Goal: Task Accomplishment & Management: Use online tool/utility

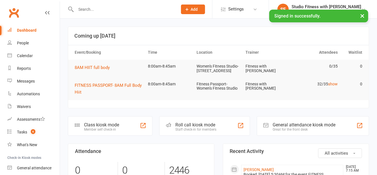
scroll to position [33, 0]
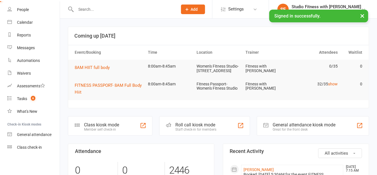
click at [40, 146] on div "Class check-in" at bounding box center [29, 147] width 25 height 5
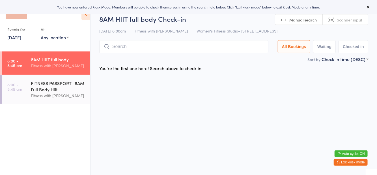
click at [60, 36] on select "Any location Women's Fitness Studio- [STREET_ADDRESS], [GEOGRAPHIC_DATA] Fitnes…" at bounding box center [55, 37] width 28 height 6
click at [41, 34] on select "Any location Women's Fitness Studio- [STREET_ADDRESS], [GEOGRAPHIC_DATA] Fitnes…" at bounding box center [55, 37] width 28 height 6
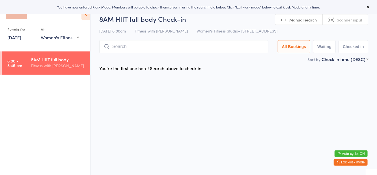
click at [71, 38] on select "Any location Women's Fitness Studio- [STREET_ADDRESS], [GEOGRAPHIC_DATA] Fitnes…" at bounding box center [60, 37] width 38 height 6
select select "1"
click at [41, 34] on select "Any location Women's Fitness Studio- [STREET_ADDRESS], [GEOGRAPHIC_DATA] Fitnes…" at bounding box center [60, 37] width 38 height 6
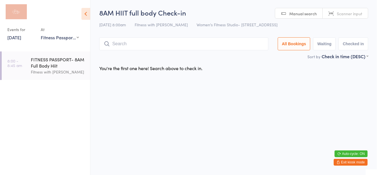
click at [56, 39] on select "Any location Women's Fitness Studio- [STREET_ADDRESS], [GEOGRAPHIC_DATA] Fitnes…" at bounding box center [60, 37] width 38 height 6
click at [170, 122] on html "You have now entered Kiosk Mode. Members will be able to check themselves in us…" at bounding box center [188, 87] width 377 height 175
click at [73, 67] on div "FITNESS PASSPORT- 8AM Full Body Hiit" at bounding box center [58, 62] width 55 height 12
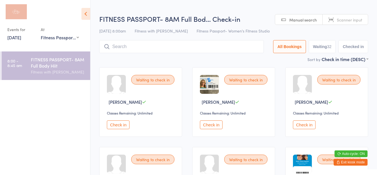
click at [324, 53] on button "Waiting 32" at bounding box center [321, 46] width 27 height 13
select select "0"
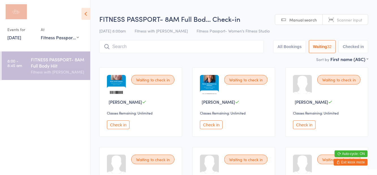
click at [261, 21] on h2 "FITNESS PASSPORT- 8AM Full Bod… Check-in" at bounding box center [233, 18] width 269 height 9
click at [86, 17] on icon at bounding box center [85, 14] width 9 height 12
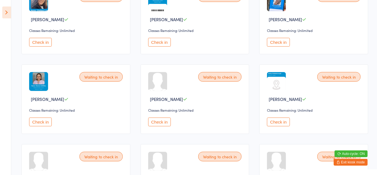
scroll to position [242, 0]
click at [277, 124] on button "Check in" at bounding box center [278, 122] width 23 height 9
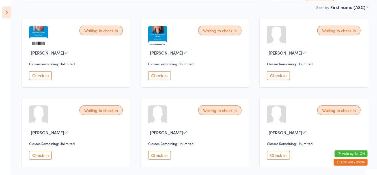
scroll to position [0, 0]
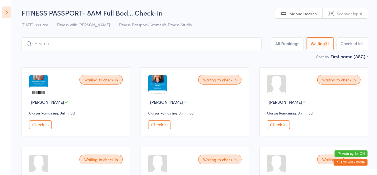
click at [352, 49] on button "Checked in 1" at bounding box center [352, 43] width 32 height 13
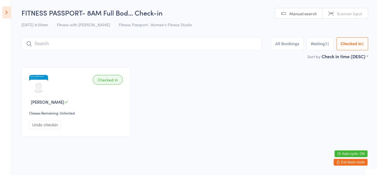
click at [320, 45] on button "Waiting 31" at bounding box center [319, 43] width 27 height 13
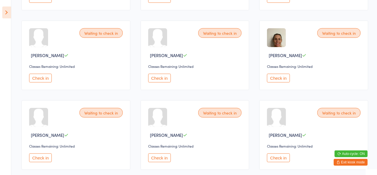
scroll to position [368, 0]
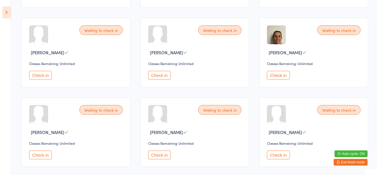
click at [48, 156] on button "Check in" at bounding box center [40, 155] width 23 height 9
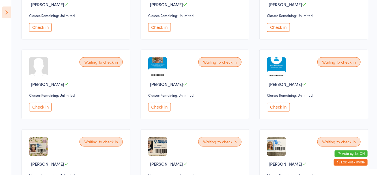
scroll to position [586, 0]
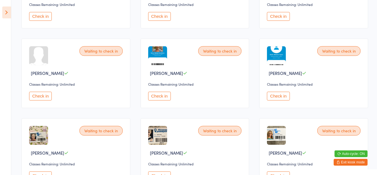
click at [46, 95] on button "Check in" at bounding box center [40, 96] width 23 height 9
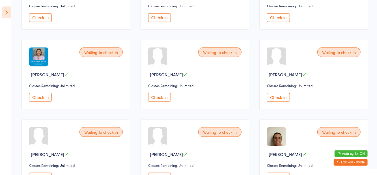
scroll to position [266, 0]
click at [278, 97] on button "Check in" at bounding box center [278, 97] width 23 height 9
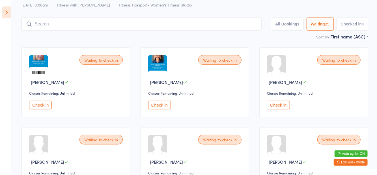
scroll to position [0, 0]
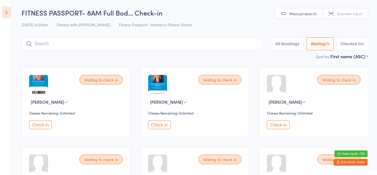
click at [87, 45] on input "search" at bounding box center [141, 43] width 240 height 13
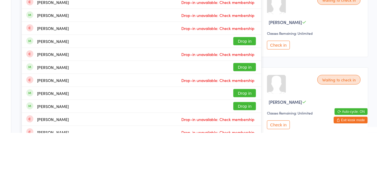
scroll to position [38, 0]
type input "[PERSON_NAME]"
click at [53, 114] on div "[PERSON_NAME] Drop in" at bounding box center [141, 109] width 239 height 13
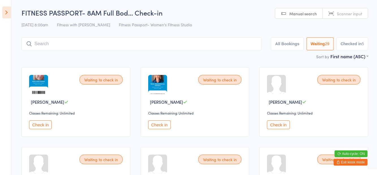
click at [350, 40] on button "Checked in 5" at bounding box center [352, 43] width 32 height 13
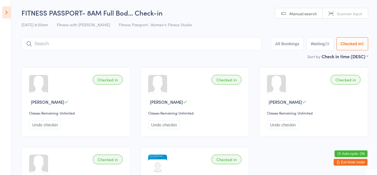
click at [315, 44] on button "Waiting 29" at bounding box center [319, 43] width 27 height 13
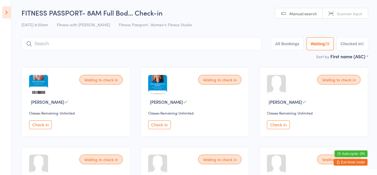
click at [179, 56] on div "Sort by First name (ASC) First name (ASC) First name (DESC) Last name (ASC) Las…" at bounding box center [194, 56] width 346 height 6
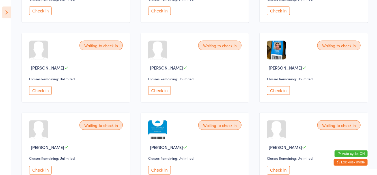
scroll to position [437, 0]
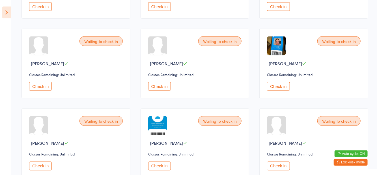
click at [43, 166] on button "Check in" at bounding box center [40, 166] width 23 height 9
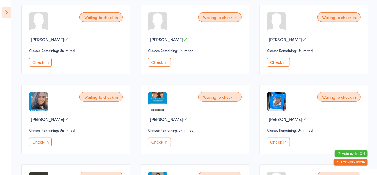
scroll to position [140, 0]
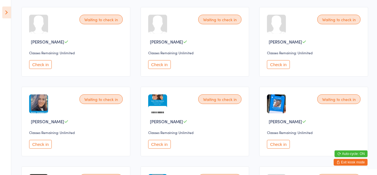
click at [42, 143] on button "Check in" at bounding box center [40, 144] width 23 height 9
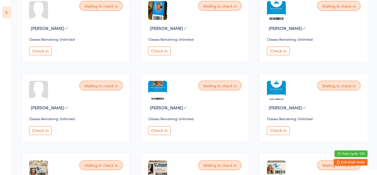
scroll to position [472, 0]
click at [160, 130] on button "Check in" at bounding box center [159, 130] width 23 height 9
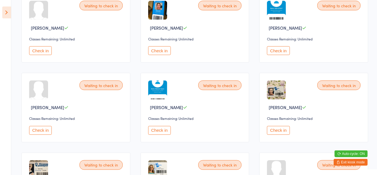
click at [154, 127] on button "Check in" at bounding box center [159, 130] width 23 height 9
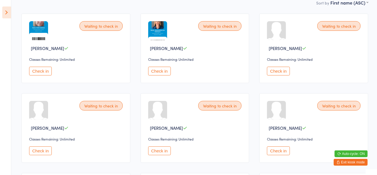
scroll to position [0, 0]
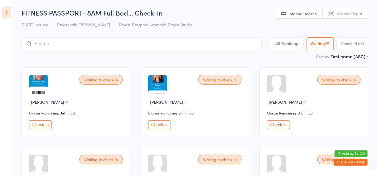
click at [155, 49] on input "search" at bounding box center [141, 43] width 240 height 13
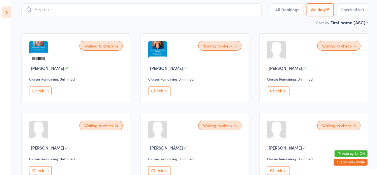
scroll to position [38, 0]
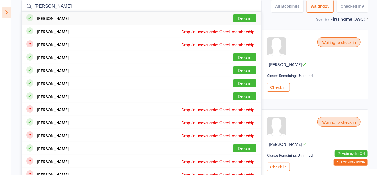
type input "[PERSON_NAME]"
click at [245, 22] on button "Drop in" at bounding box center [244, 18] width 23 height 8
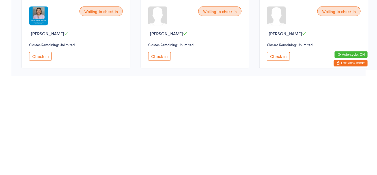
scroll to position [209, 0]
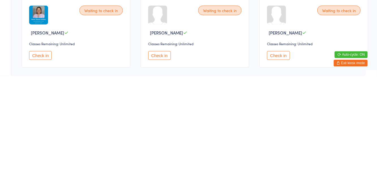
click at [155, 158] on button "Check in" at bounding box center [159, 154] width 23 height 9
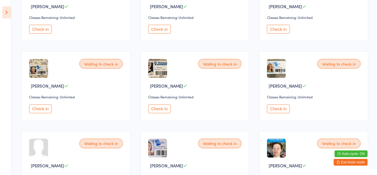
scroll to position [498, 0]
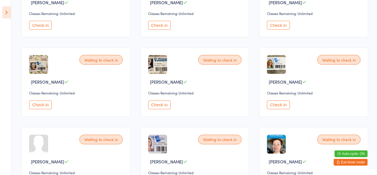
click at [157, 107] on button "Check in" at bounding box center [159, 105] width 23 height 9
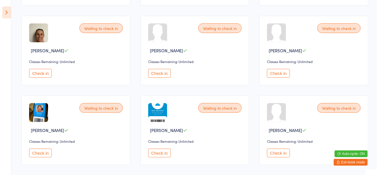
scroll to position [367, 0]
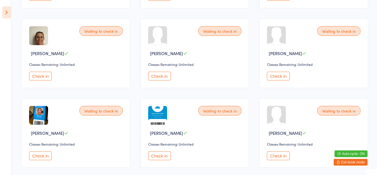
click at [278, 76] on button "Check in" at bounding box center [278, 76] width 23 height 9
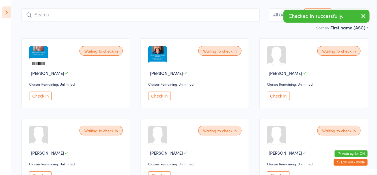
scroll to position [0, 0]
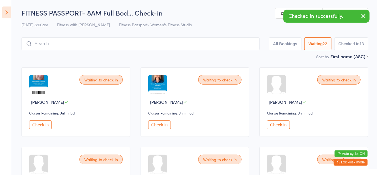
click at [41, 128] on button "Check in" at bounding box center [40, 124] width 23 height 9
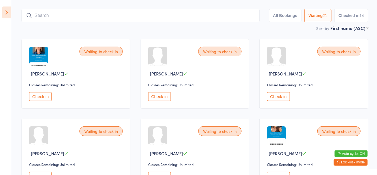
scroll to position [33, 0]
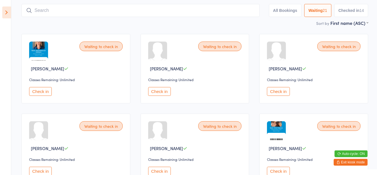
click at [38, 170] on button "Check in" at bounding box center [40, 171] width 23 height 9
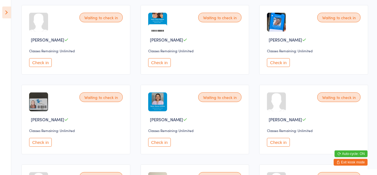
scroll to position [143, 0]
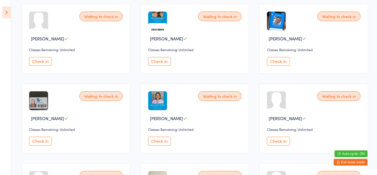
click at [164, 143] on button "Check in" at bounding box center [159, 141] width 23 height 9
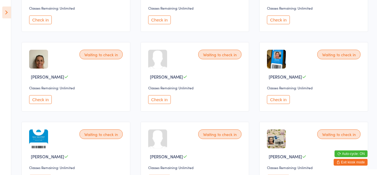
scroll to position [265, 0]
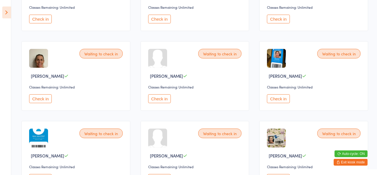
click at [286, 98] on button "Check in" at bounding box center [278, 98] width 23 height 9
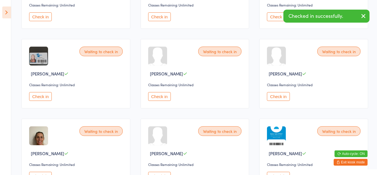
scroll to position [186, 0]
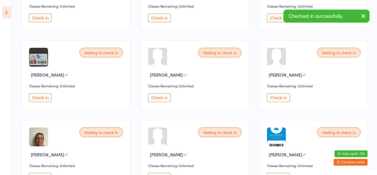
click at [45, 98] on button "Check in" at bounding box center [40, 97] width 23 height 9
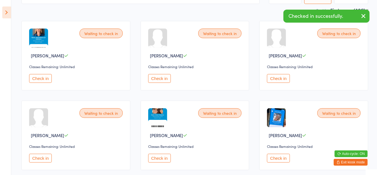
scroll to position [70, 0]
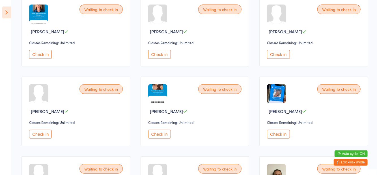
click at [37, 132] on button "Check in" at bounding box center [40, 134] width 23 height 9
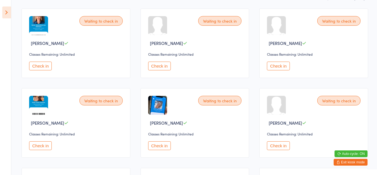
scroll to position [58, 0]
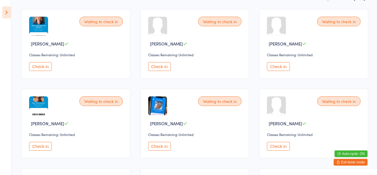
click at [34, 70] on button "Check in" at bounding box center [40, 66] width 23 height 9
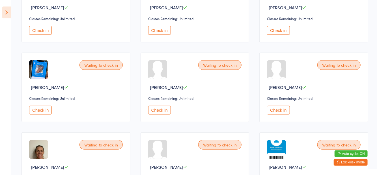
scroll to position [99, 0]
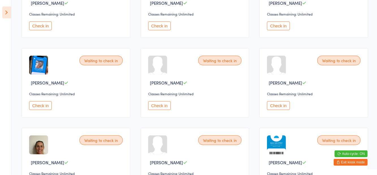
click at [40, 107] on button "Check in" at bounding box center [40, 105] width 23 height 9
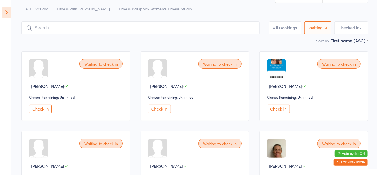
scroll to position [11, 0]
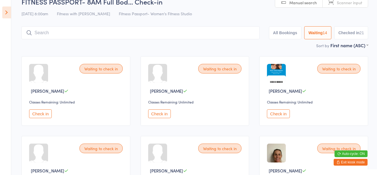
click at [43, 114] on button "Check in" at bounding box center [40, 113] width 23 height 9
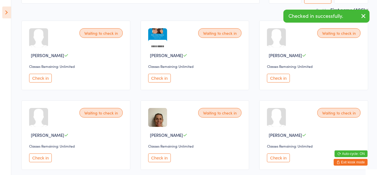
scroll to position [50, 0]
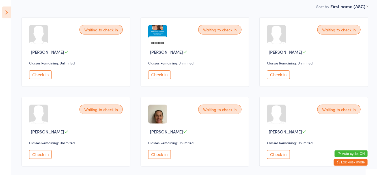
click at [41, 158] on button "Check in" at bounding box center [40, 154] width 23 height 9
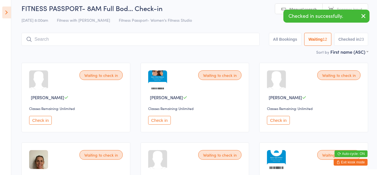
scroll to position [0, 0]
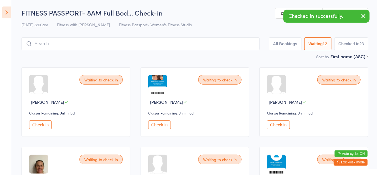
click at [157, 46] on input "search" at bounding box center [140, 43] width 238 height 13
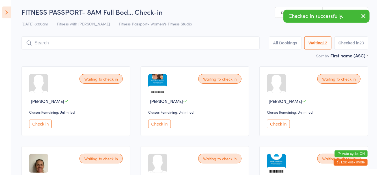
scroll to position [38, 0]
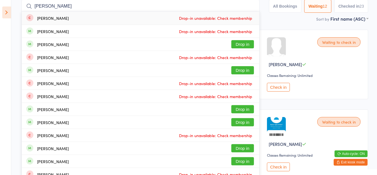
type input "[PERSON_NAME]"
click at [241, 54] on span "Drop-in unavailable: Check membership" at bounding box center [216, 57] width 76 height 8
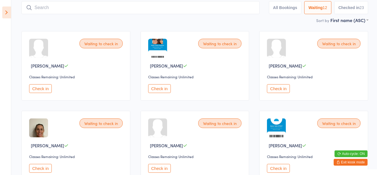
scroll to position [6, 0]
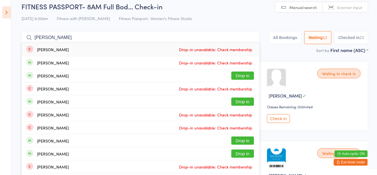
type input "[PERSON_NAME]"
click at [249, 79] on button "Drop in" at bounding box center [242, 75] width 23 height 8
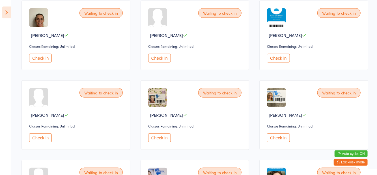
scroll to position [146, 0]
click at [43, 61] on button "Check in" at bounding box center [40, 58] width 23 height 9
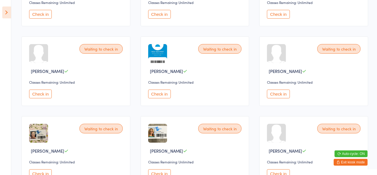
scroll to position [116, 0]
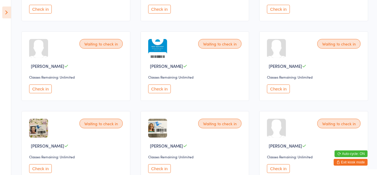
click at [160, 170] on button "Check in" at bounding box center [159, 168] width 23 height 9
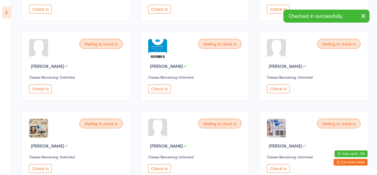
click at [44, 168] on button "Check in" at bounding box center [40, 168] width 23 height 9
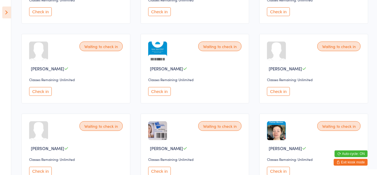
scroll to position [114, 0]
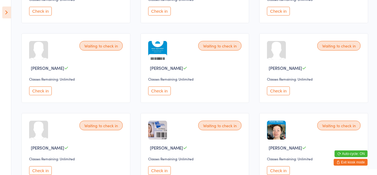
click at [43, 94] on button "Check in" at bounding box center [40, 90] width 23 height 9
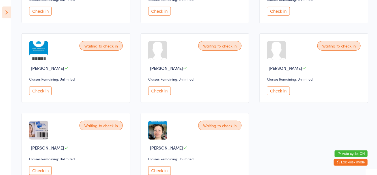
click at [281, 87] on button "Check in" at bounding box center [278, 90] width 23 height 9
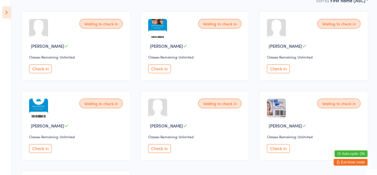
scroll to position [56, 0]
click at [40, 152] on button "Check in" at bounding box center [40, 148] width 23 height 9
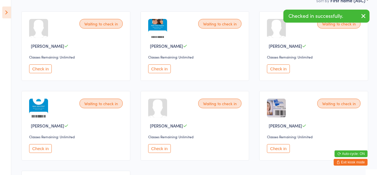
scroll to position [53, 0]
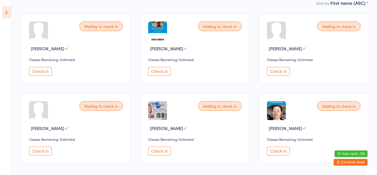
click at [155, 152] on button "Check in" at bounding box center [159, 151] width 23 height 9
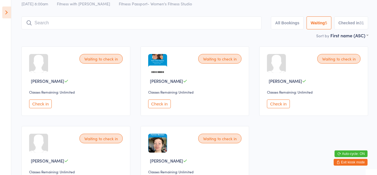
scroll to position [0, 0]
